Goal: Contribute content

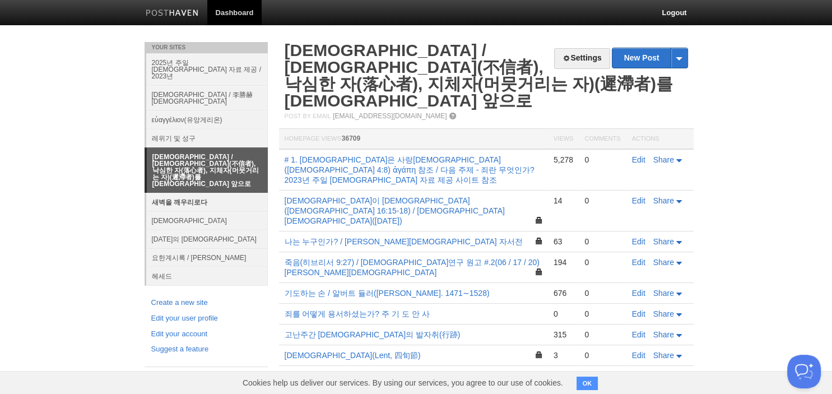
click at [186, 193] on link "새벽을 깨우리로다" at bounding box center [207, 202] width 122 height 18
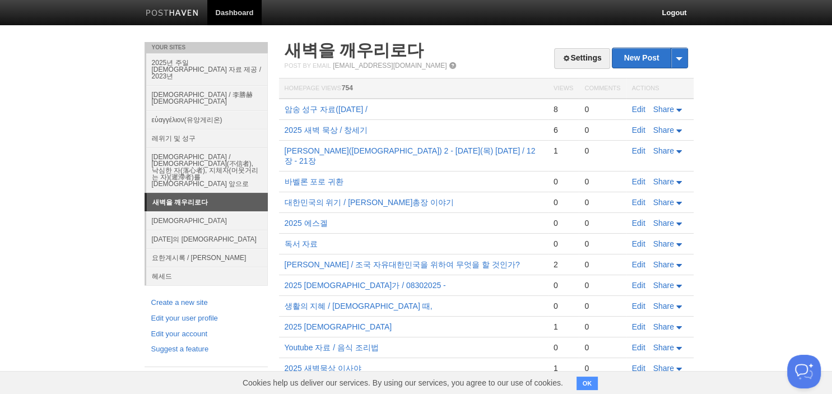
click at [631, 192] on td "Edit Share" at bounding box center [659, 202] width 67 height 21
click at [638, 198] on link "Edit" at bounding box center [638, 202] width 13 height 9
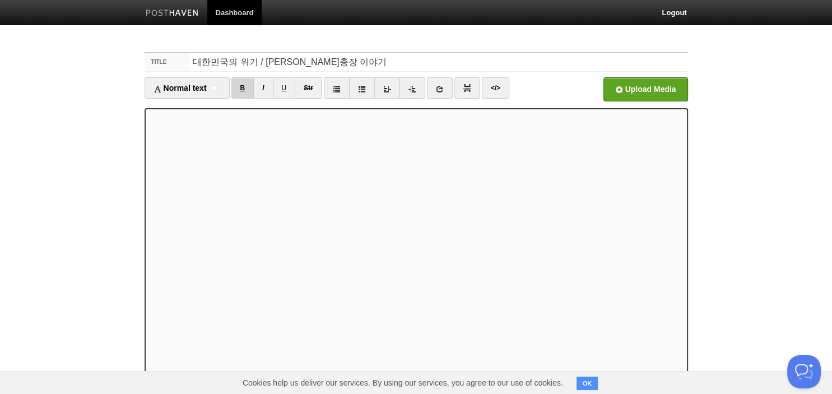
click at [244, 85] on link "B" at bounding box center [242, 87] width 23 height 21
click at [219, 85] on div "Normal text Normal text Heading 1 Heading 2 Heading 3" at bounding box center [187, 87] width 85 height 21
click at [187, 120] on link "Heading 1" at bounding box center [187, 124] width 84 height 17
click at [199, 86] on div "Heading 1 Normal text Heading 1 Heading 2 Heading 3" at bounding box center [179, 87] width 69 height 21
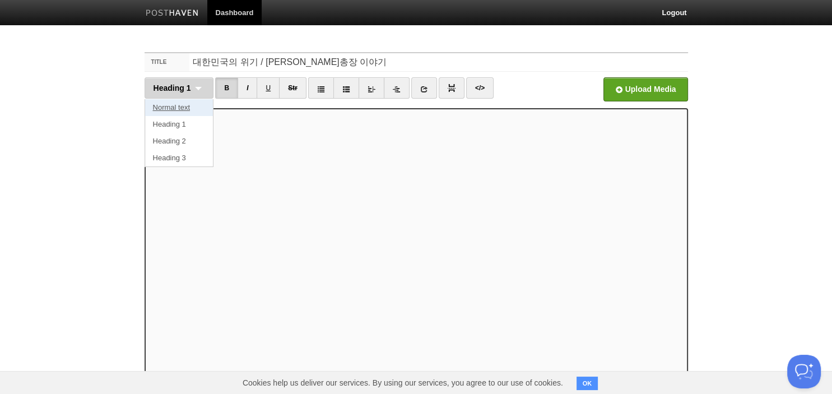
click at [193, 109] on link "Normal text" at bounding box center [179, 107] width 68 height 17
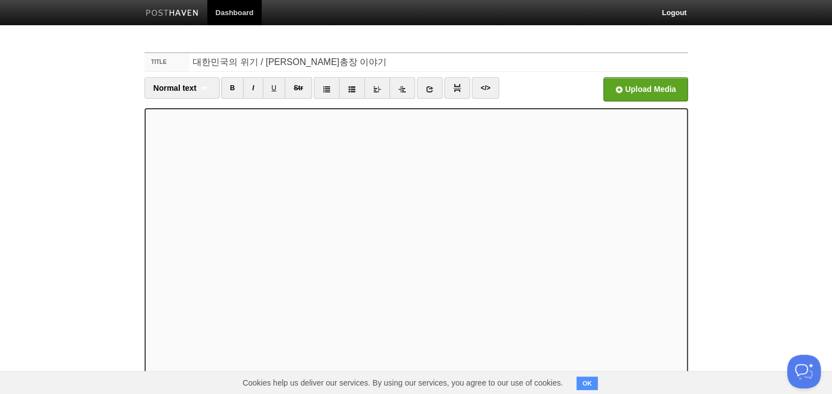
scroll to position [77, 0]
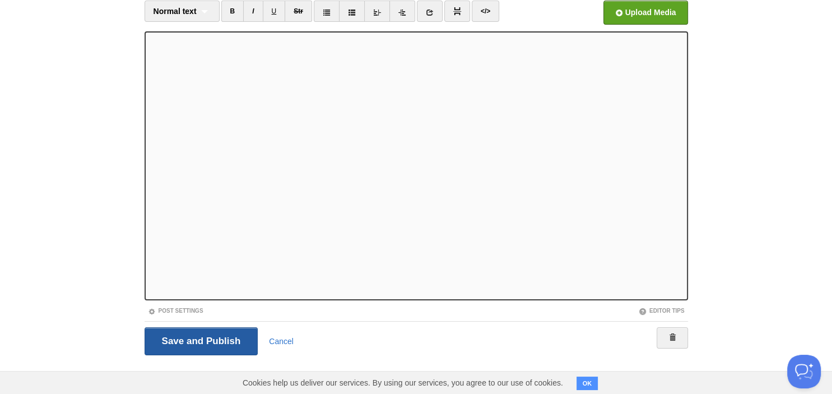
click at [210, 333] on input "Save and Publish" at bounding box center [202, 341] width 114 height 28
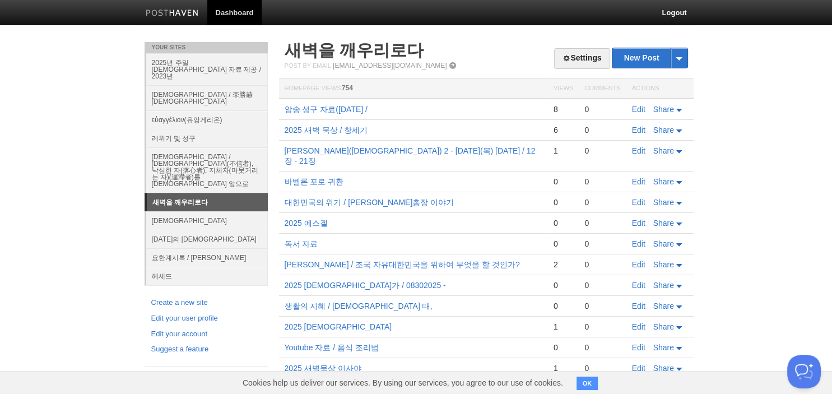
click at [752, 90] on body "Dashboard Logout Post saved × Your Sites 2025년 주일 [DEMOGRAPHIC_DATA] 자료 제공 / 20…" at bounding box center [416, 302] width 832 height 605
